Goal: Check status: Check status

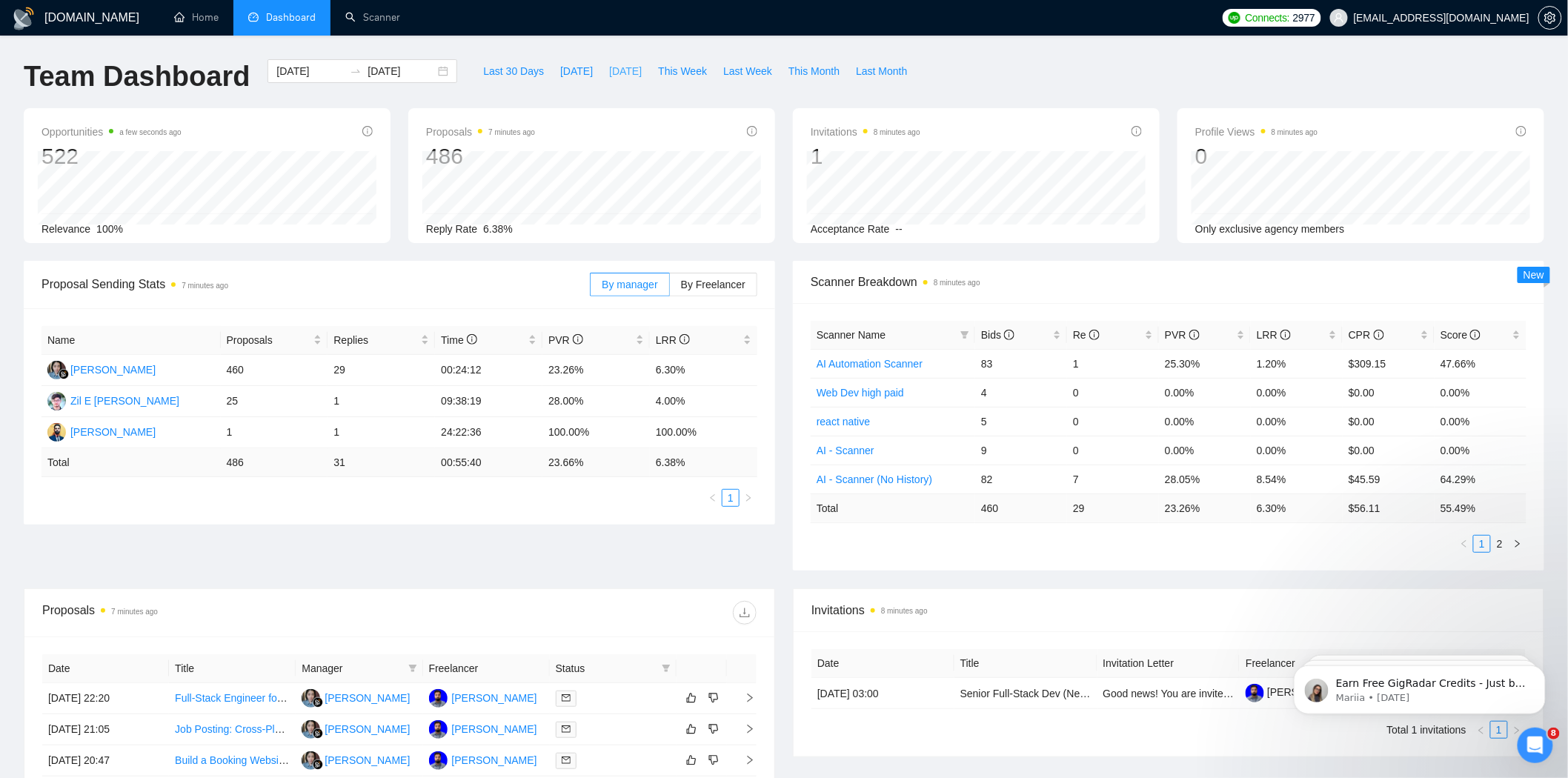
click at [609, 73] on span "[DATE]" at bounding box center [626, 71] width 33 height 16
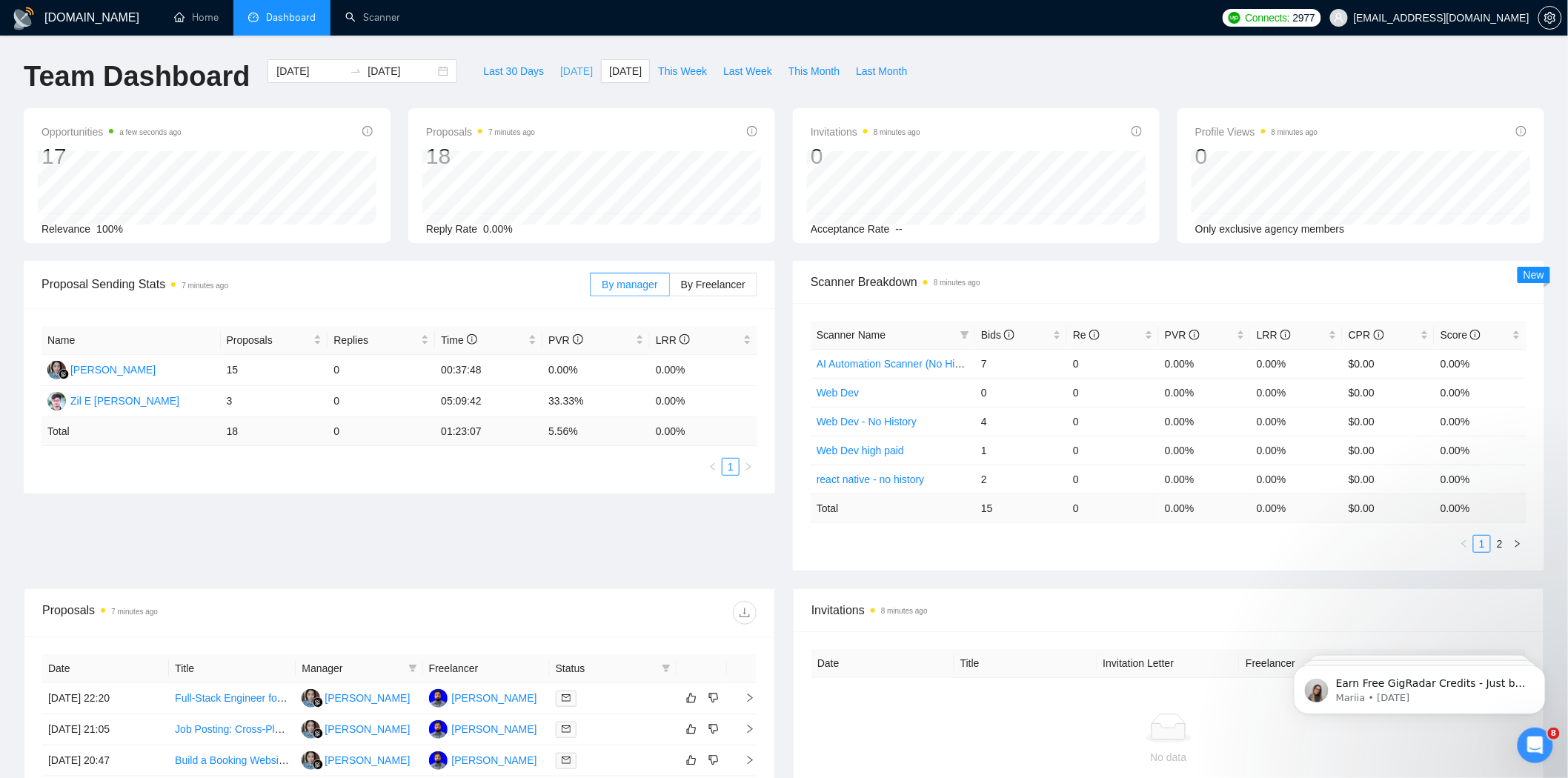
click at [560, 70] on span "[DATE]" at bounding box center [576, 71] width 33 height 16
type input "2025-09-02"
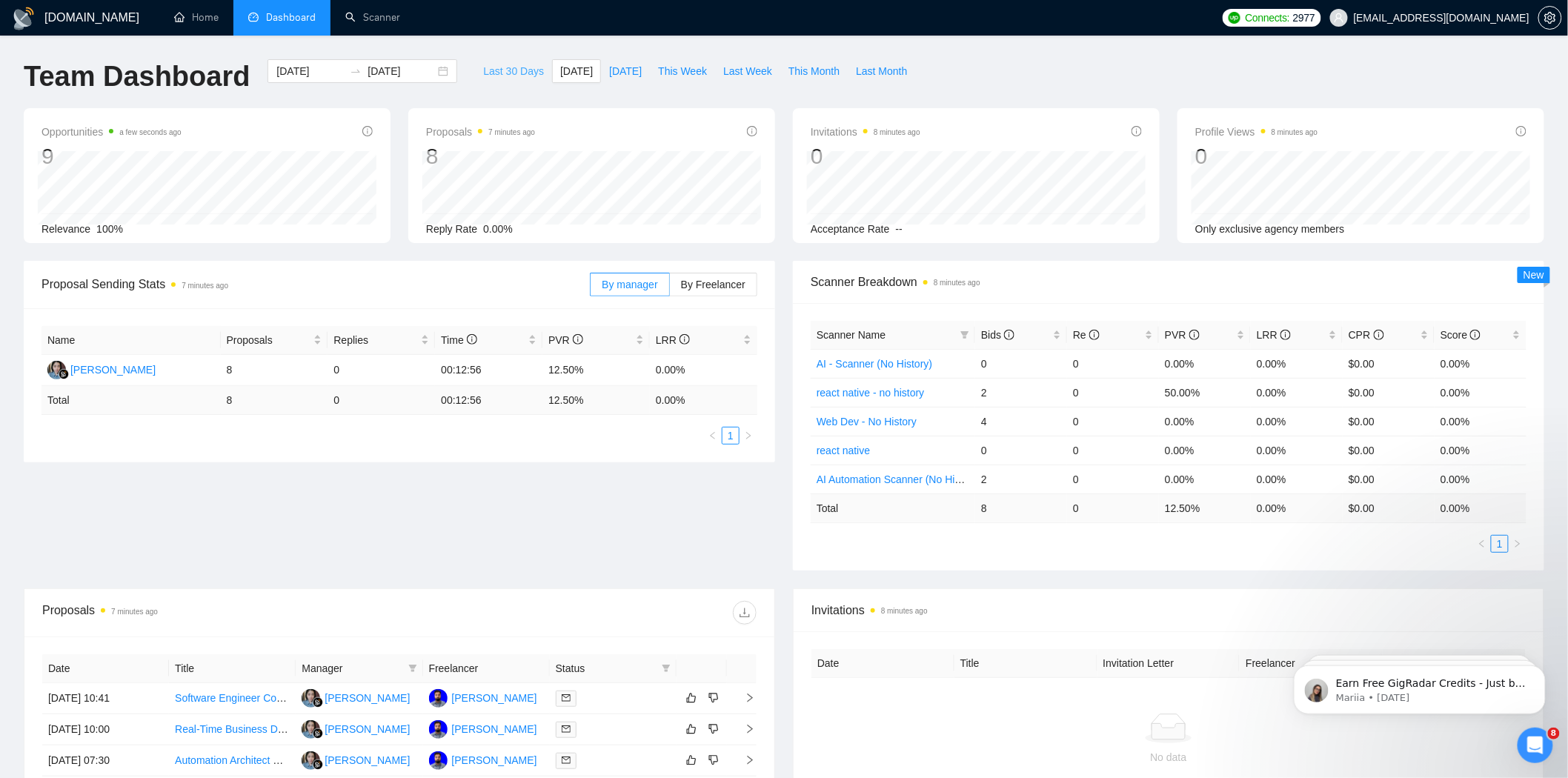
click at [499, 61] on button "Last 30 Days" at bounding box center [513, 70] width 77 height 24
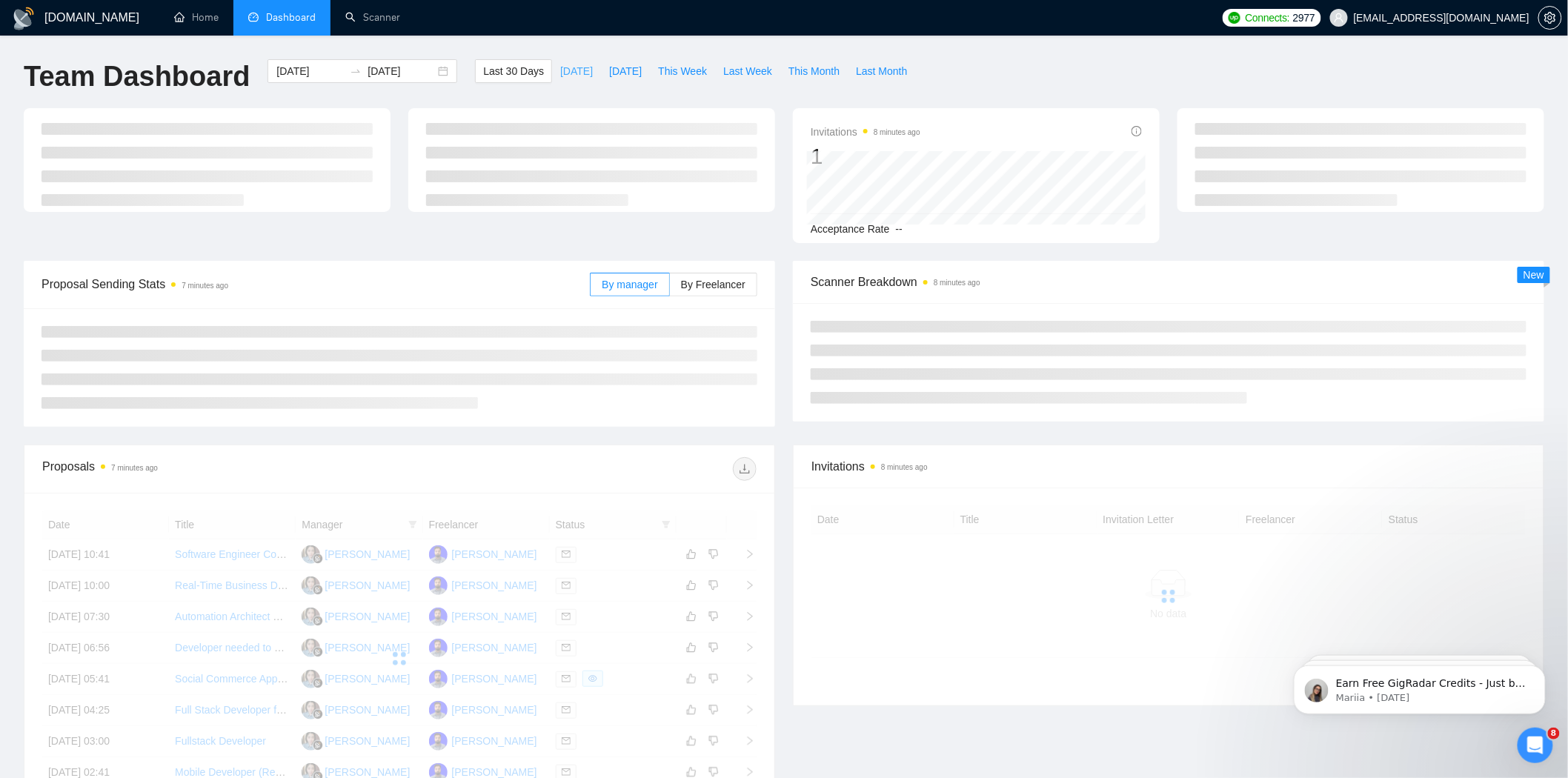
click at [552, 61] on button "[DATE]" at bounding box center [576, 70] width 49 height 24
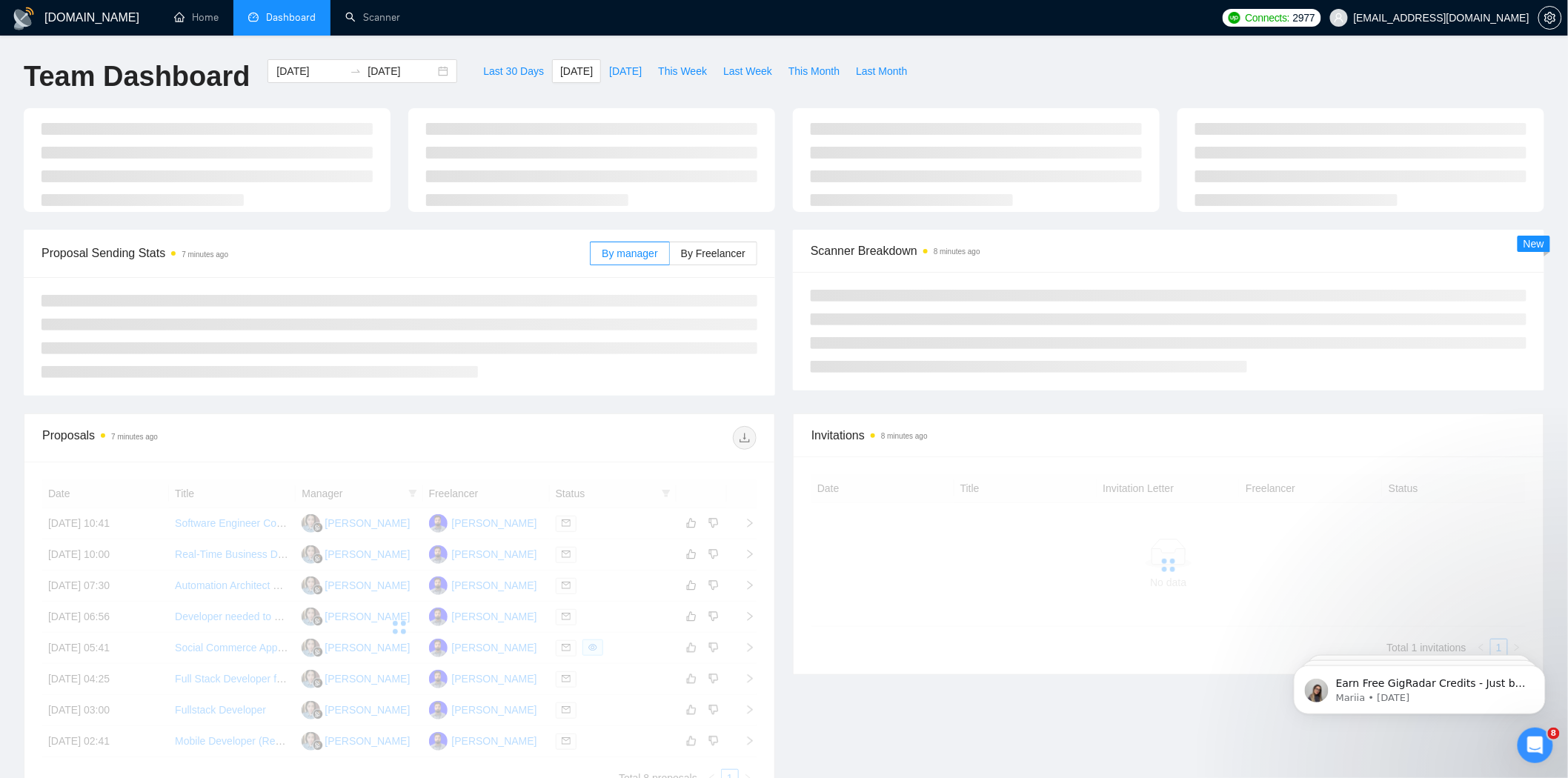
type input "2025-09-02"
